Goal: Find specific page/section

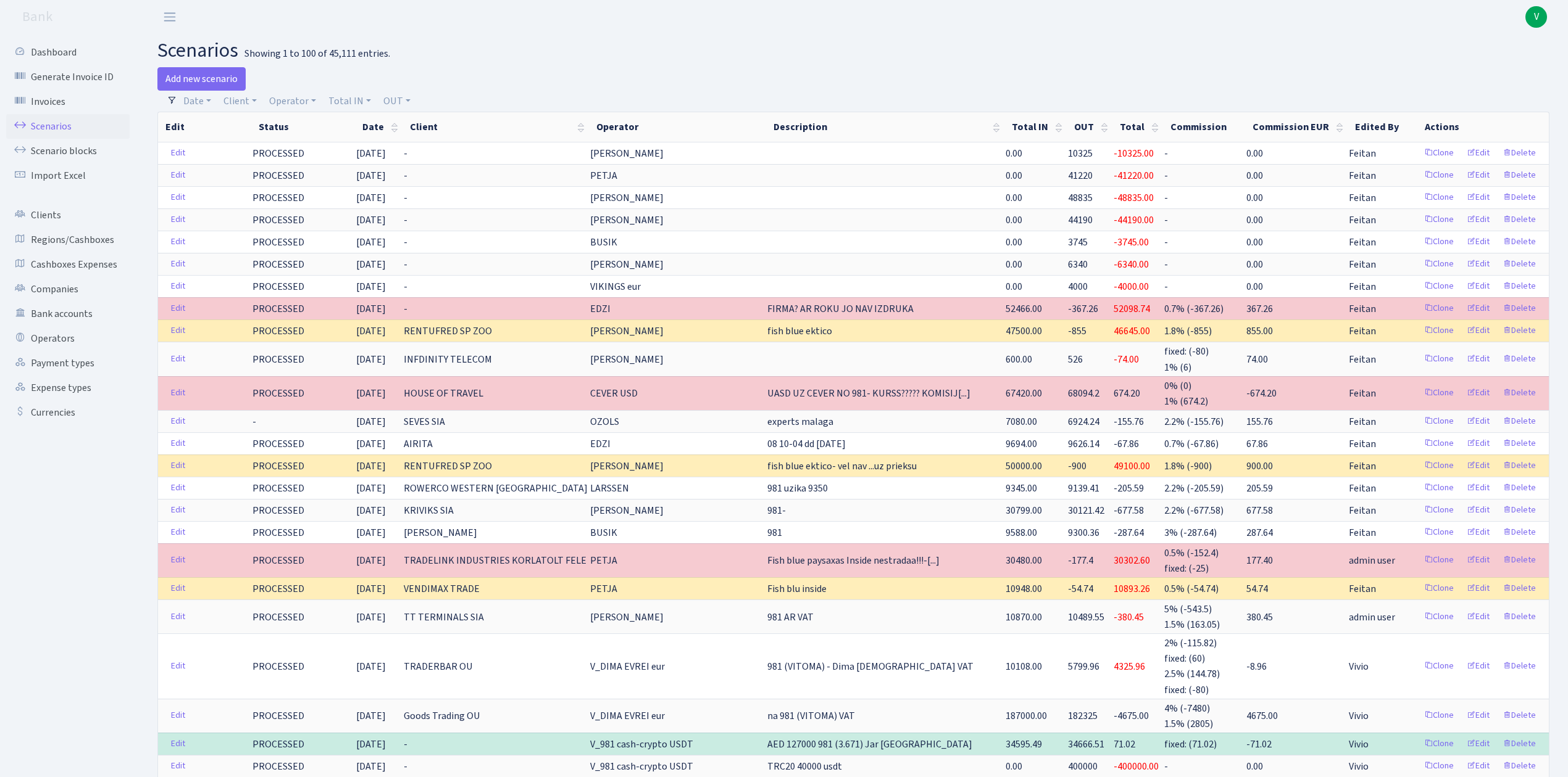
select select "100"
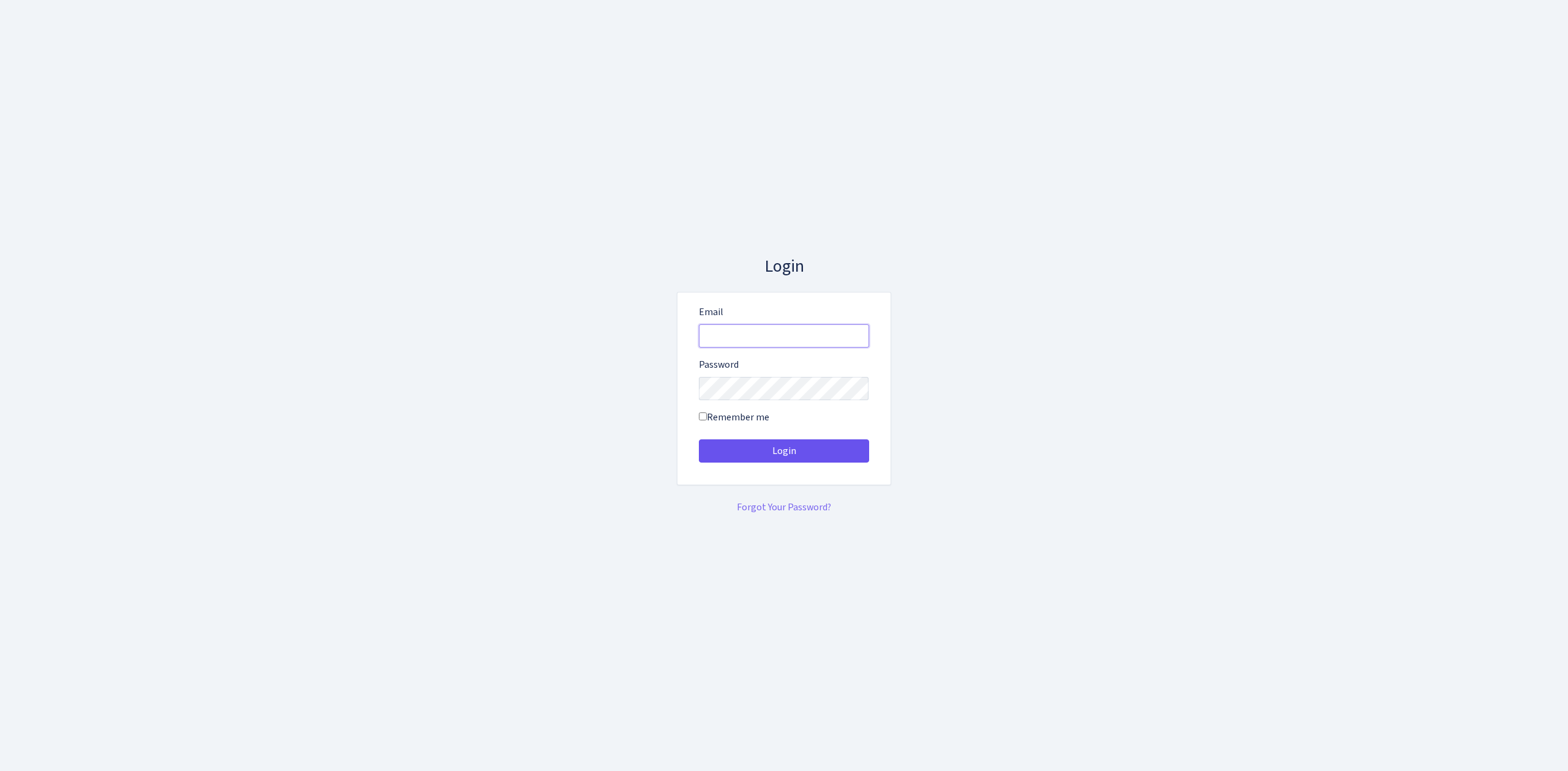
type input "[EMAIL_ADDRESS][DOMAIN_NAME]"
click at [849, 444] on button "Login" at bounding box center [784, 451] width 170 height 23
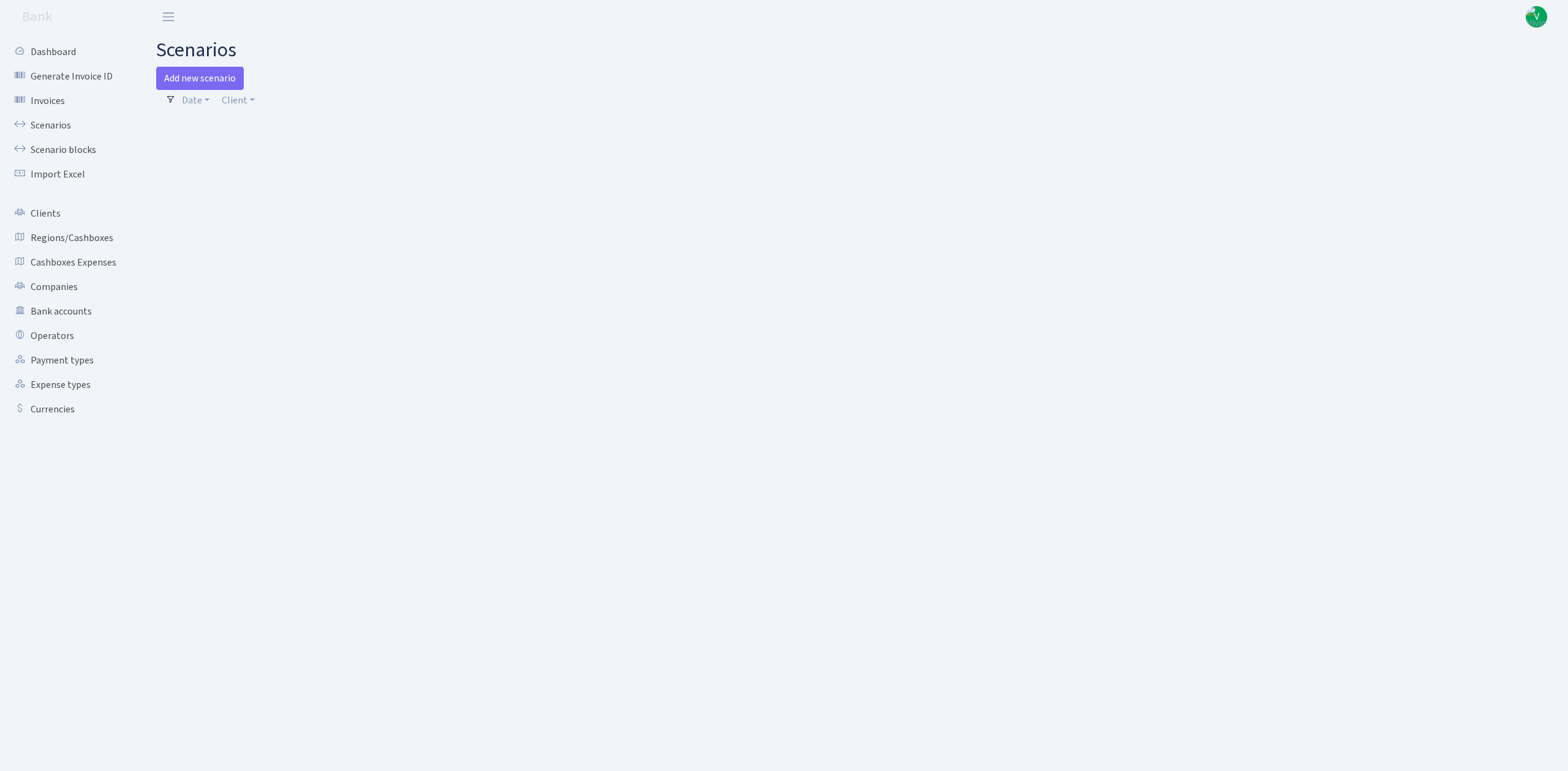
select select "100"
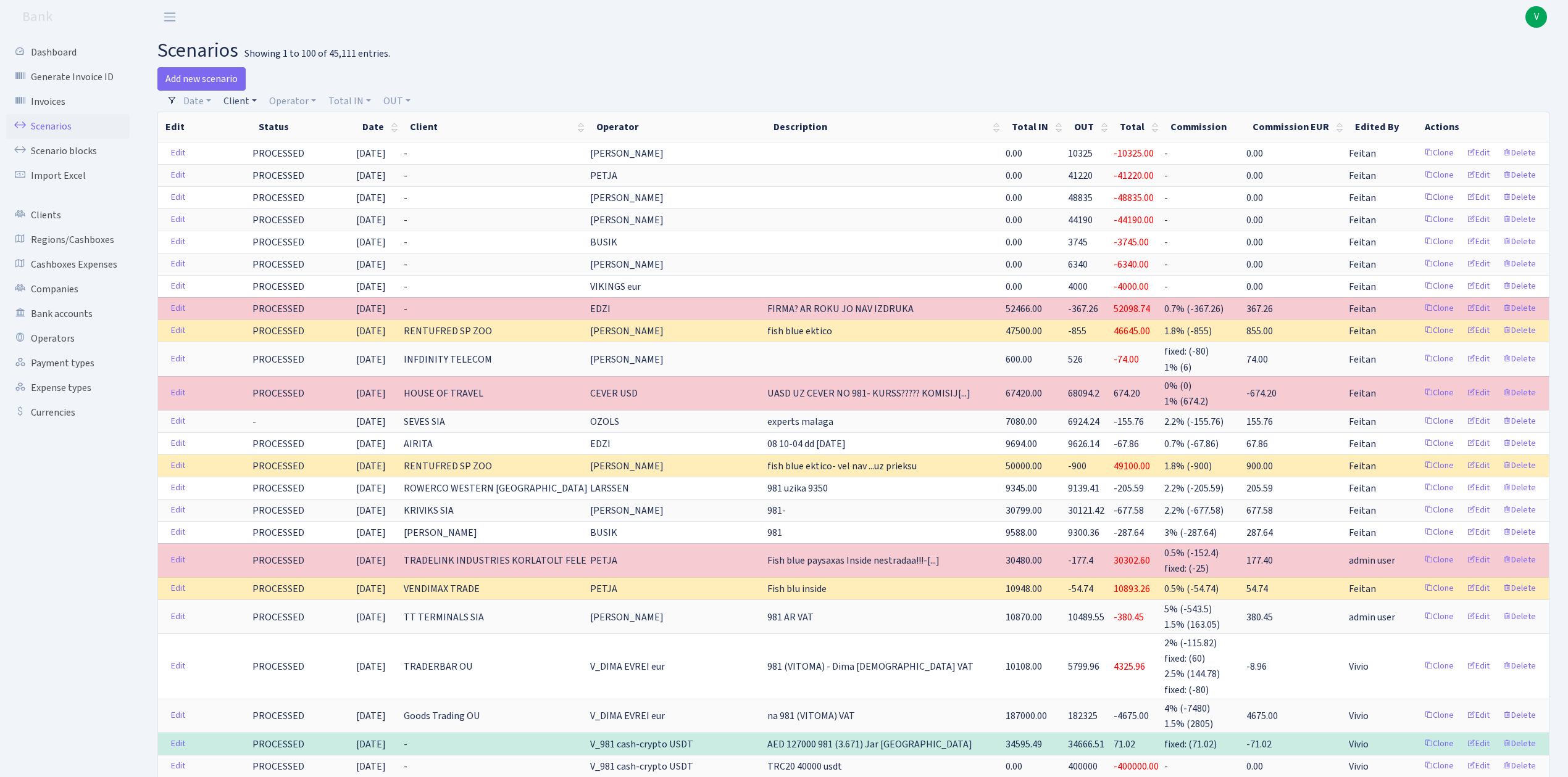
click at [231, 102] on link "Client" at bounding box center [240, 101] width 44 height 21
click at [240, 147] on input "search" at bounding box center [267, 145] width 91 height 19
type input "eds"
click at [262, 210] on li "EDS SYSTEMS OU" at bounding box center [267, 218] width 93 height 22
